Goal: Find specific page/section

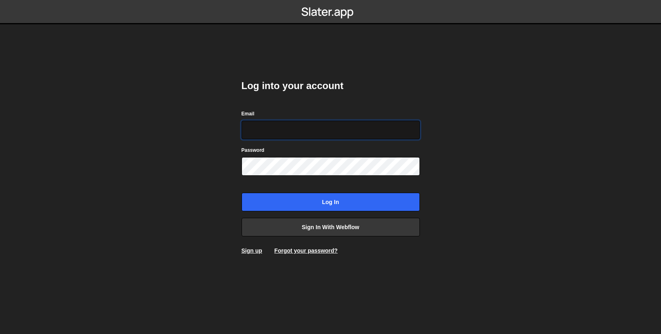
click at [323, 128] on input "Email" at bounding box center [331, 130] width 178 height 19
type input "[PERSON_NAME][EMAIL_ADDRESS][DOMAIN_NAME]"
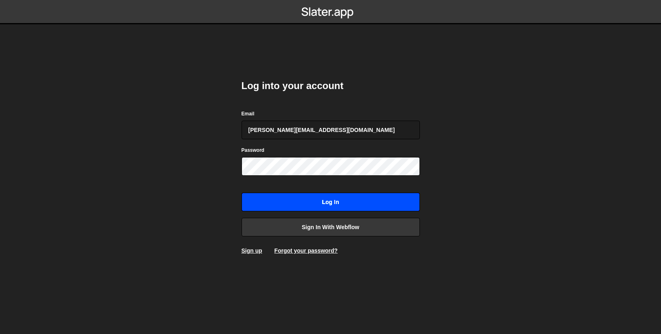
click at [322, 205] on input "Log in" at bounding box center [331, 202] width 178 height 19
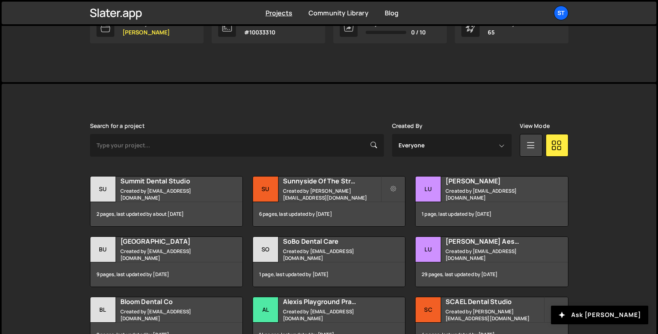
scroll to position [162, 0]
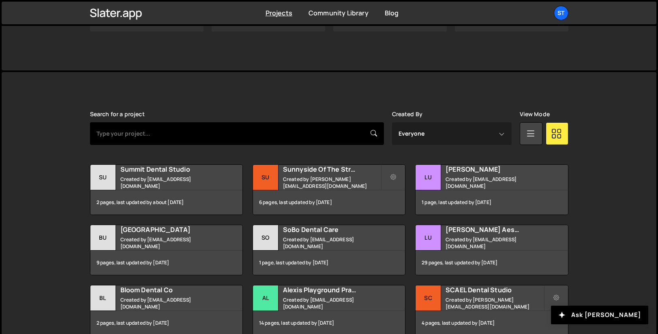
click at [340, 137] on input "text" at bounding box center [237, 133] width 294 height 23
type input "niva"
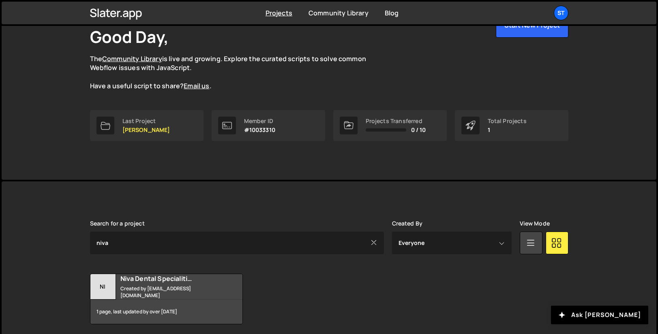
scroll to position [61, 0]
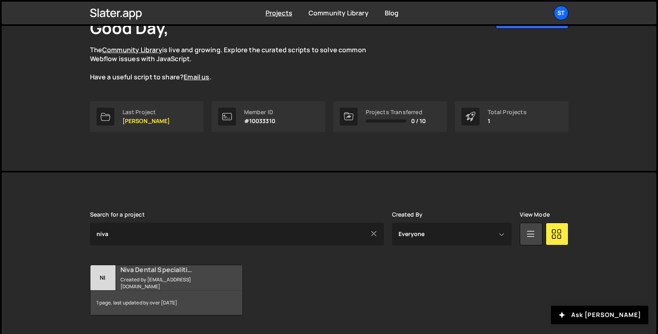
click at [151, 269] on h2 "Niva Dental Specialities" at bounding box center [169, 270] width 98 height 9
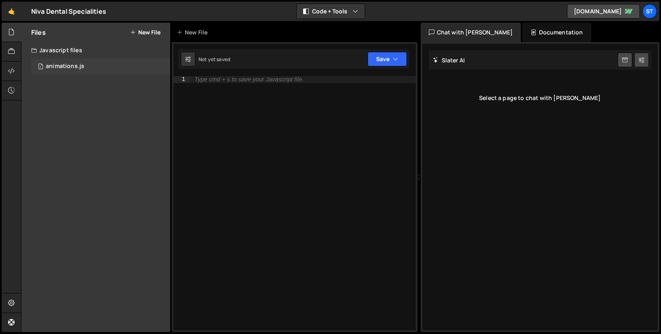
click at [90, 63] on div "1 animations.js 0" at bounding box center [100, 66] width 139 height 16
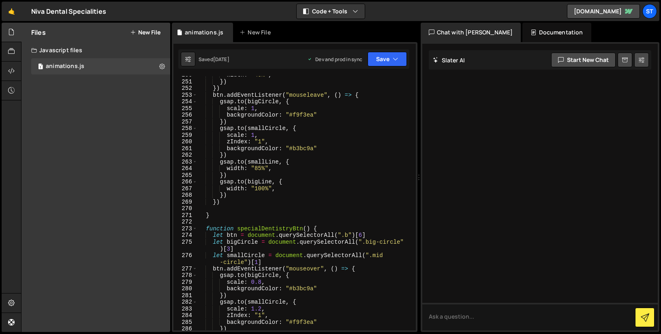
scroll to position [1813, 0]
